Goal: Information Seeking & Learning: Check status

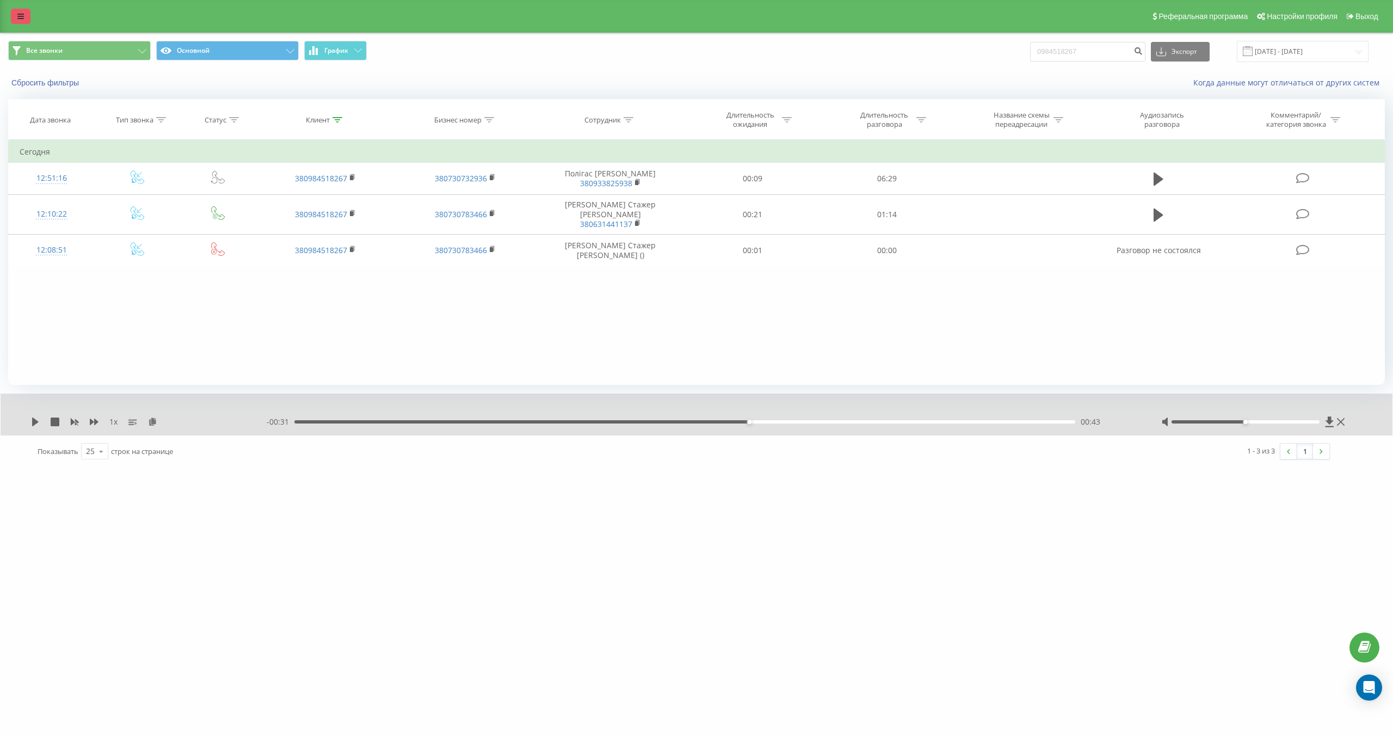
click at [24, 15] on link at bounding box center [21, 16] width 20 height 15
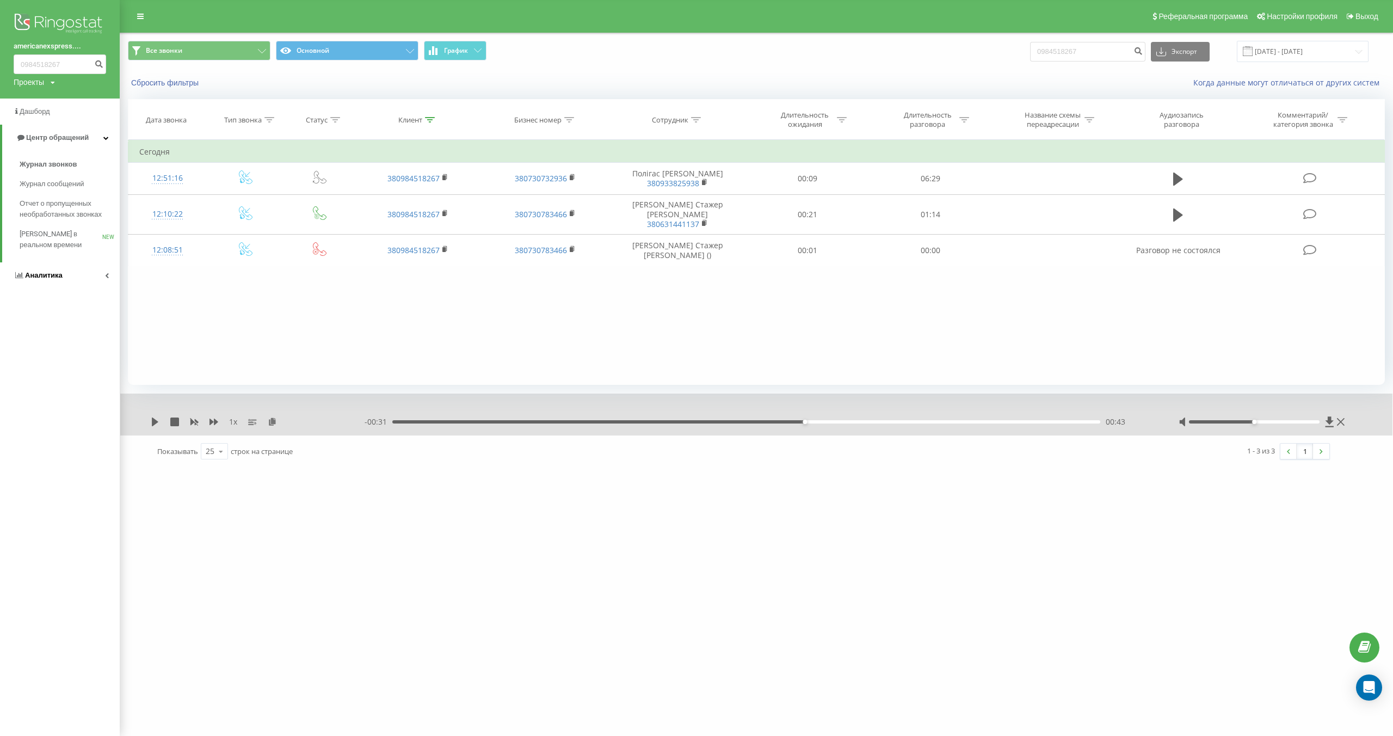
click at [54, 274] on span "Аналитика" at bounding box center [44, 275] width 38 height 8
click at [58, 338] on span "Отчет об эффективности работы сотрудников" at bounding box center [67, 346] width 95 height 22
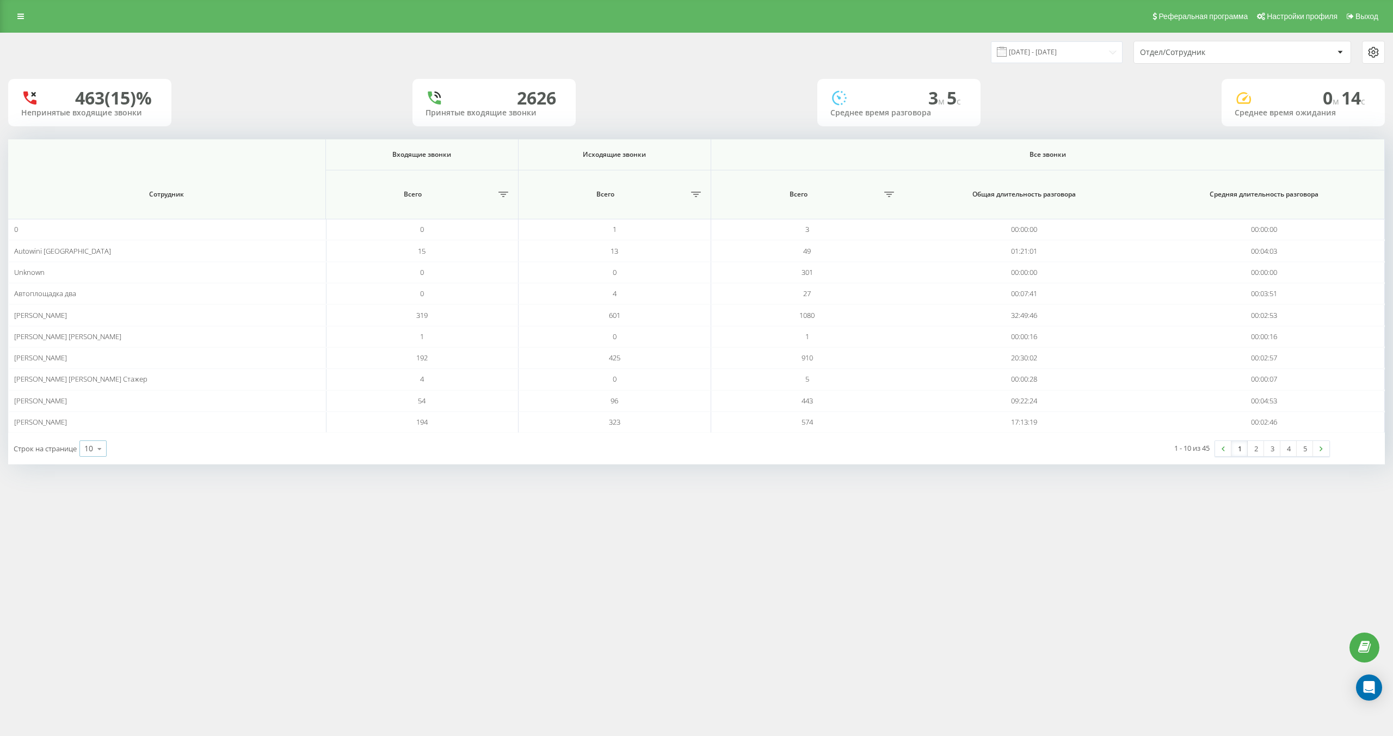
click at [95, 441] on icon at bounding box center [99, 448] width 16 height 21
click at [101, 406] on div "25" at bounding box center [93, 401] width 26 height 16
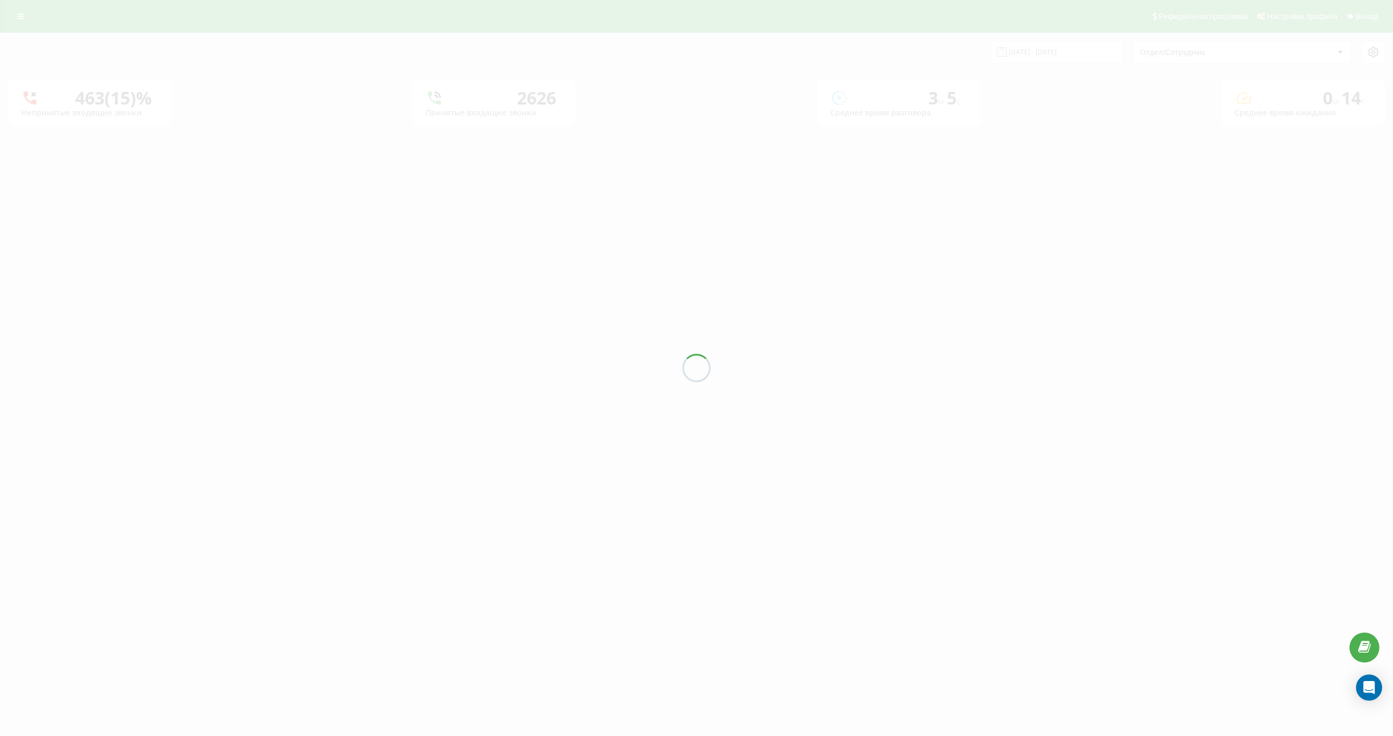
click at [1065, 52] on div at bounding box center [696, 368] width 1393 height 736
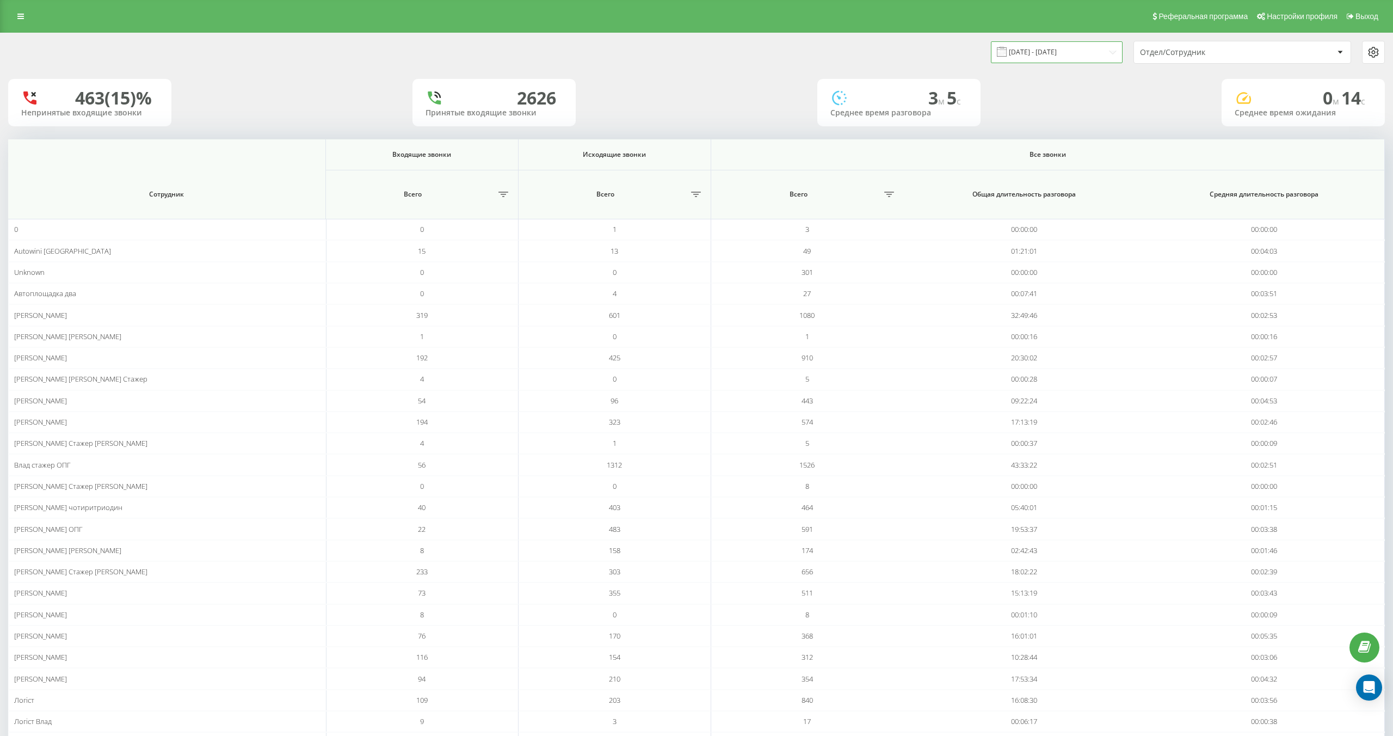
click at [1065, 51] on input "[DATE] - [DATE]" at bounding box center [1057, 51] width 132 height 21
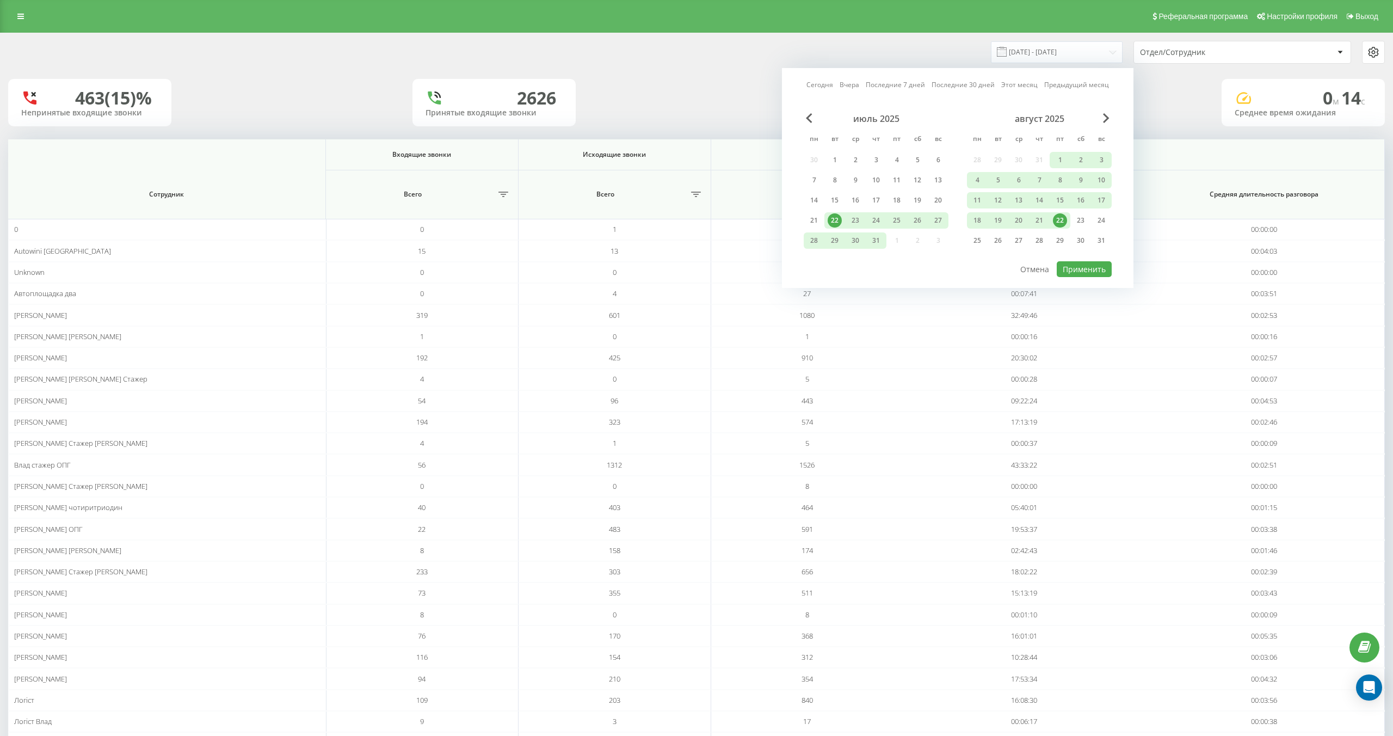
click at [1054, 218] on div "22" at bounding box center [1060, 220] width 14 height 14
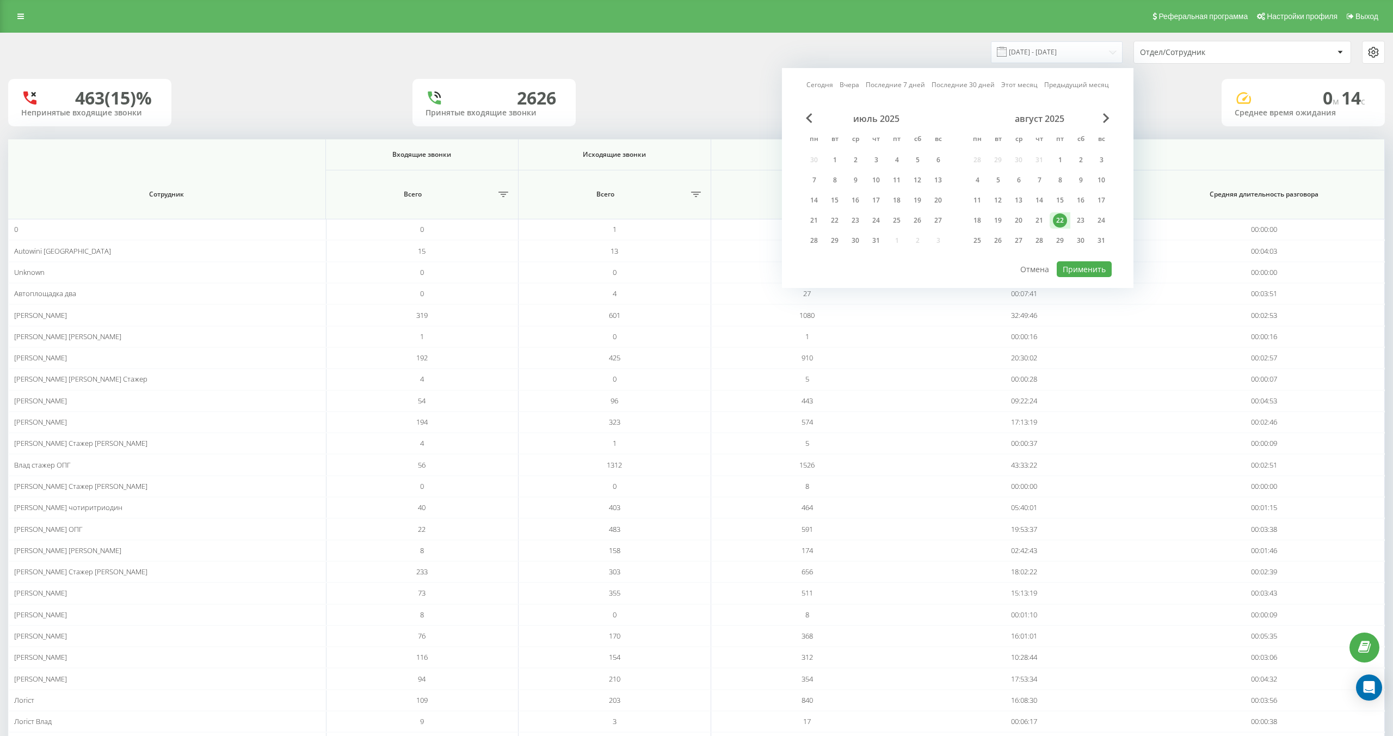
click at [1081, 254] on div "июль 2025 пн вт ср чт пт сб вс 30 1 2 3 4 5 6 7 8 9 10 11 12 13 14 15 16 17 18 …" at bounding box center [958, 186] width 308 height 147
click at [1084, 264] on button "Применить" at bounding box center [1084, 269] width 55 height 16
type input "[DATE] - [DATE]"
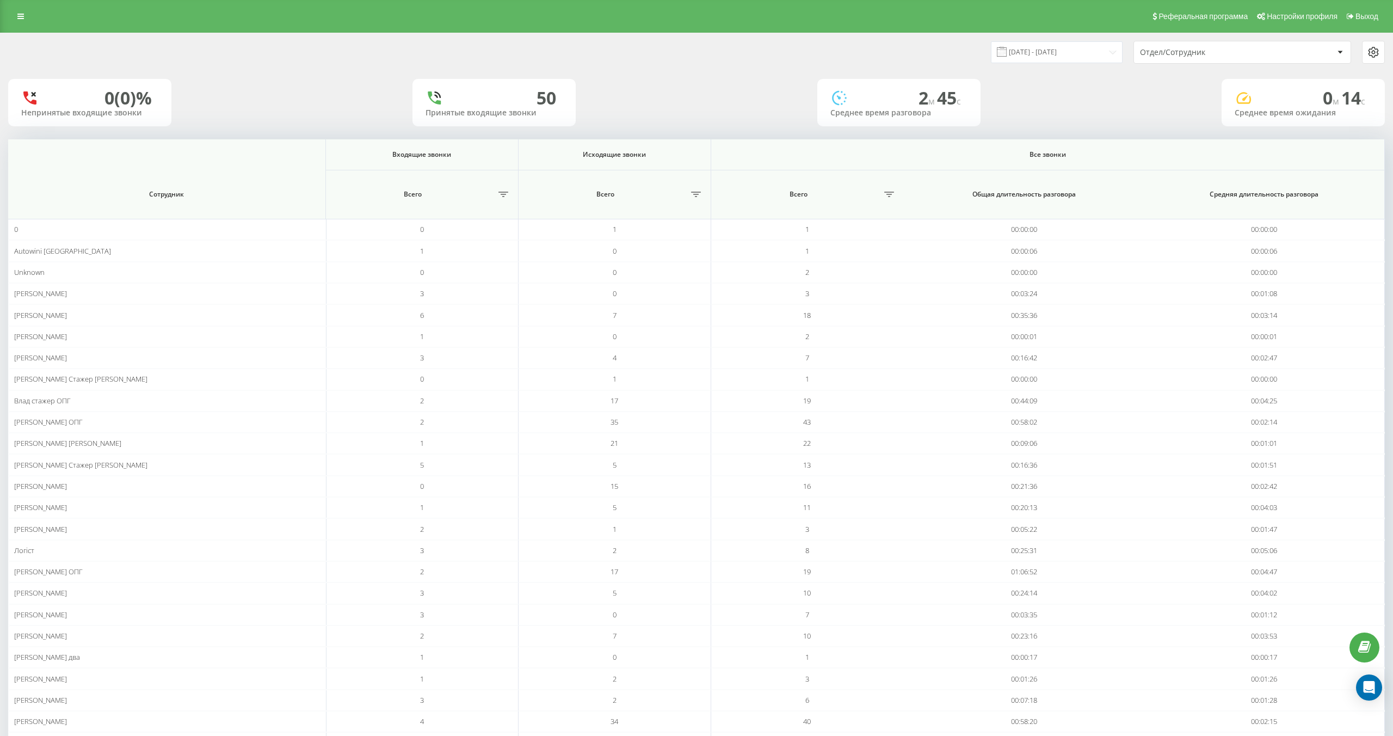
scroll to position [71, 0]
